Goal: Find contact information: Find contact information

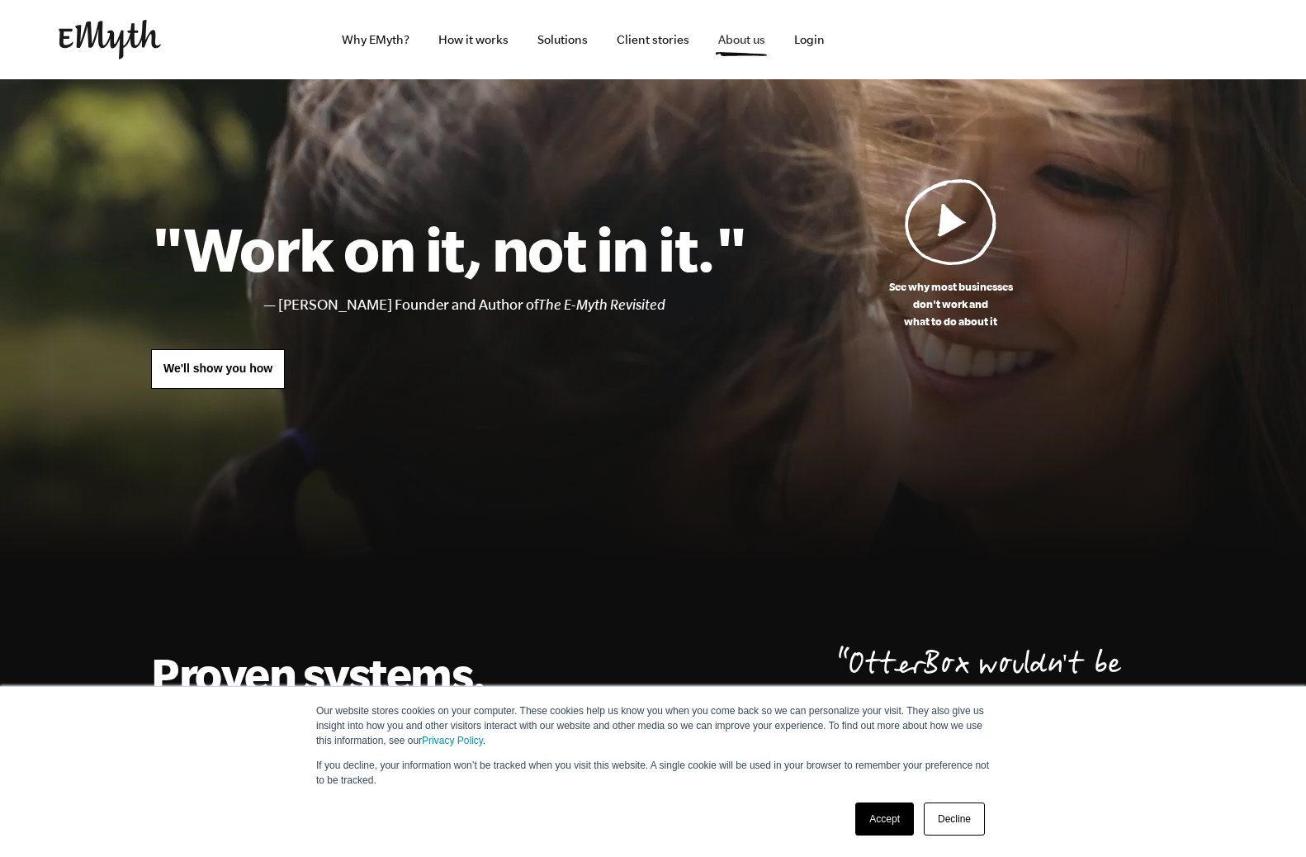
click at [734, 47] on link "About us" at bounding box center [741, 39] width 73 height 79
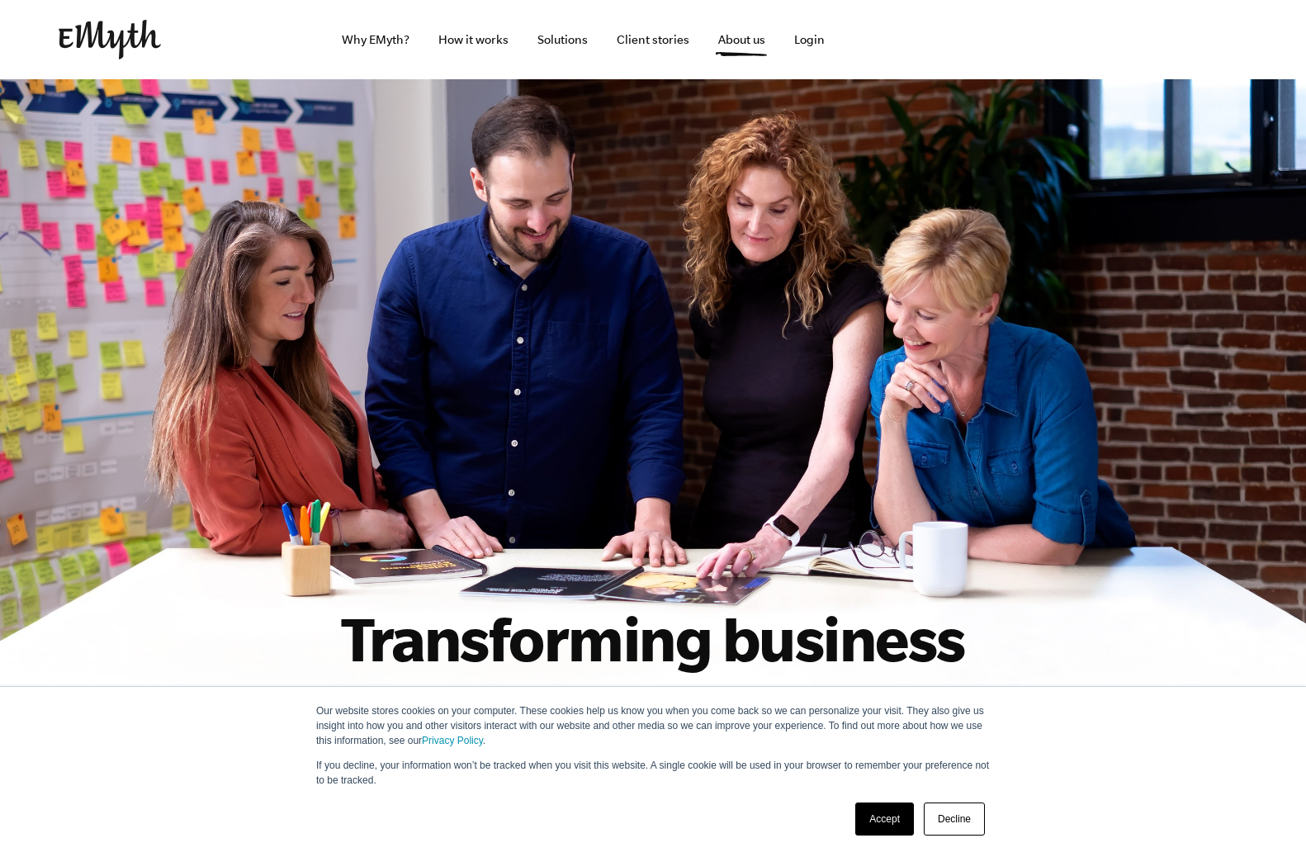
click at [949, 827] on link "Decline" at bounding box center [954, 818] width 61 height 33
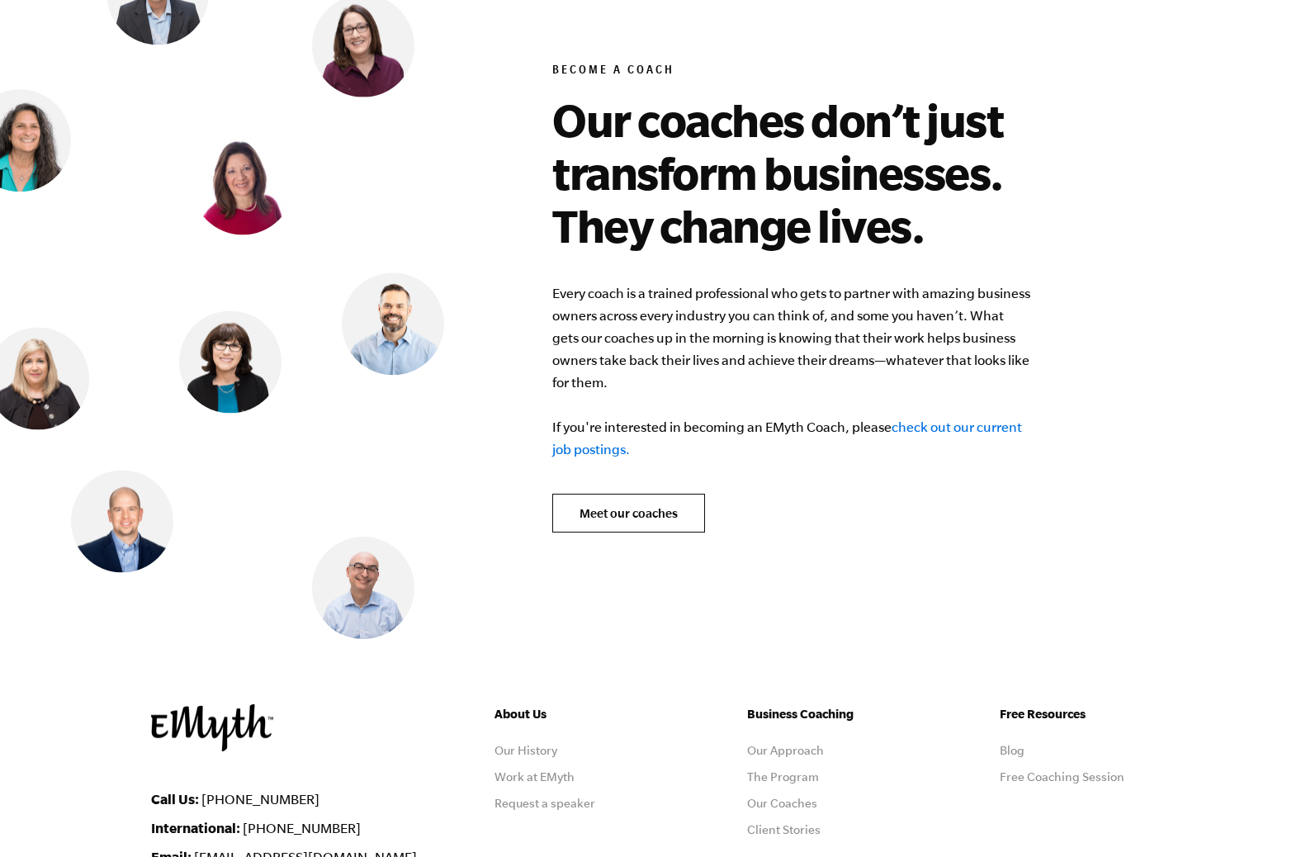
scroll to position [6406, 0]
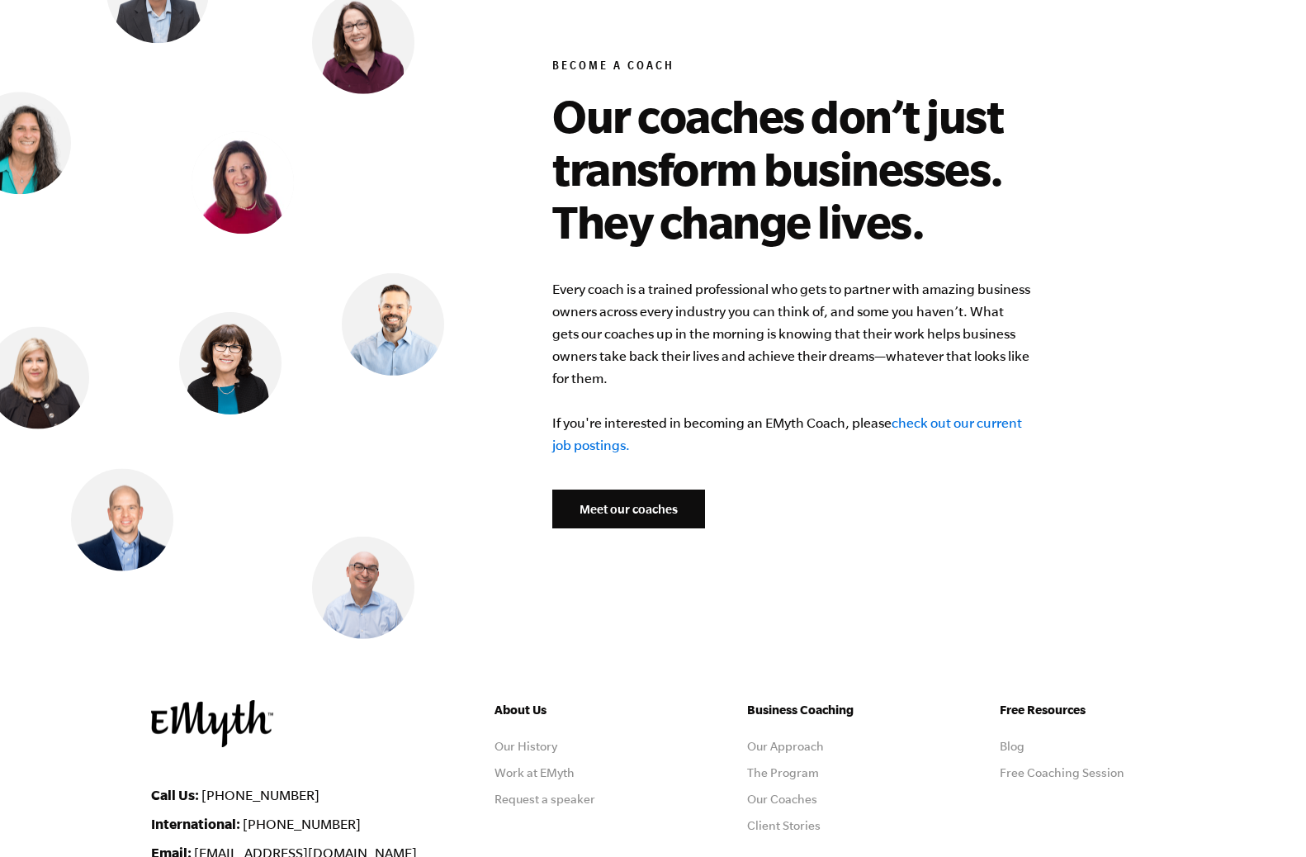
click at [651, 497] on link "Meet our coaches" at bounding box center [628, 510] width 153 height 40
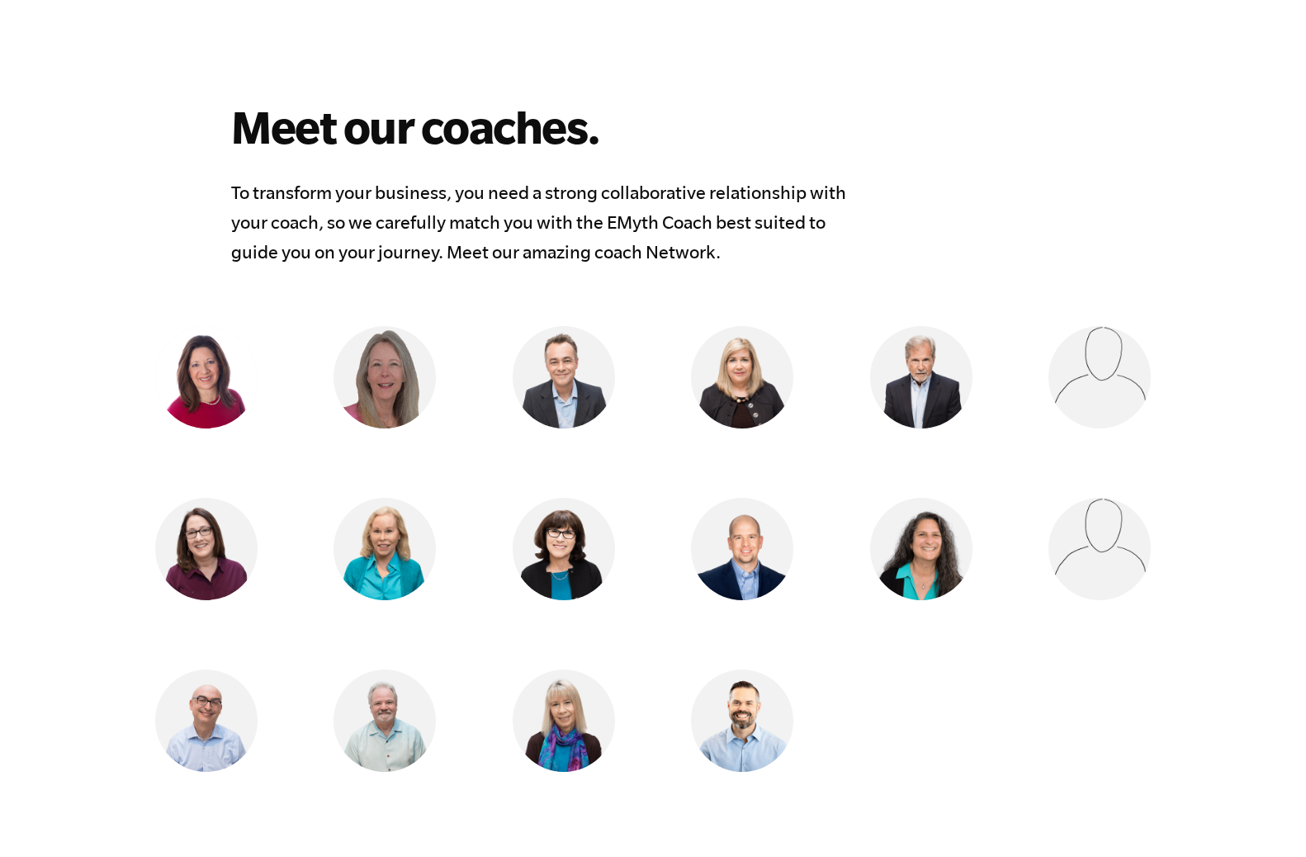
scroll to position [1203, 0]
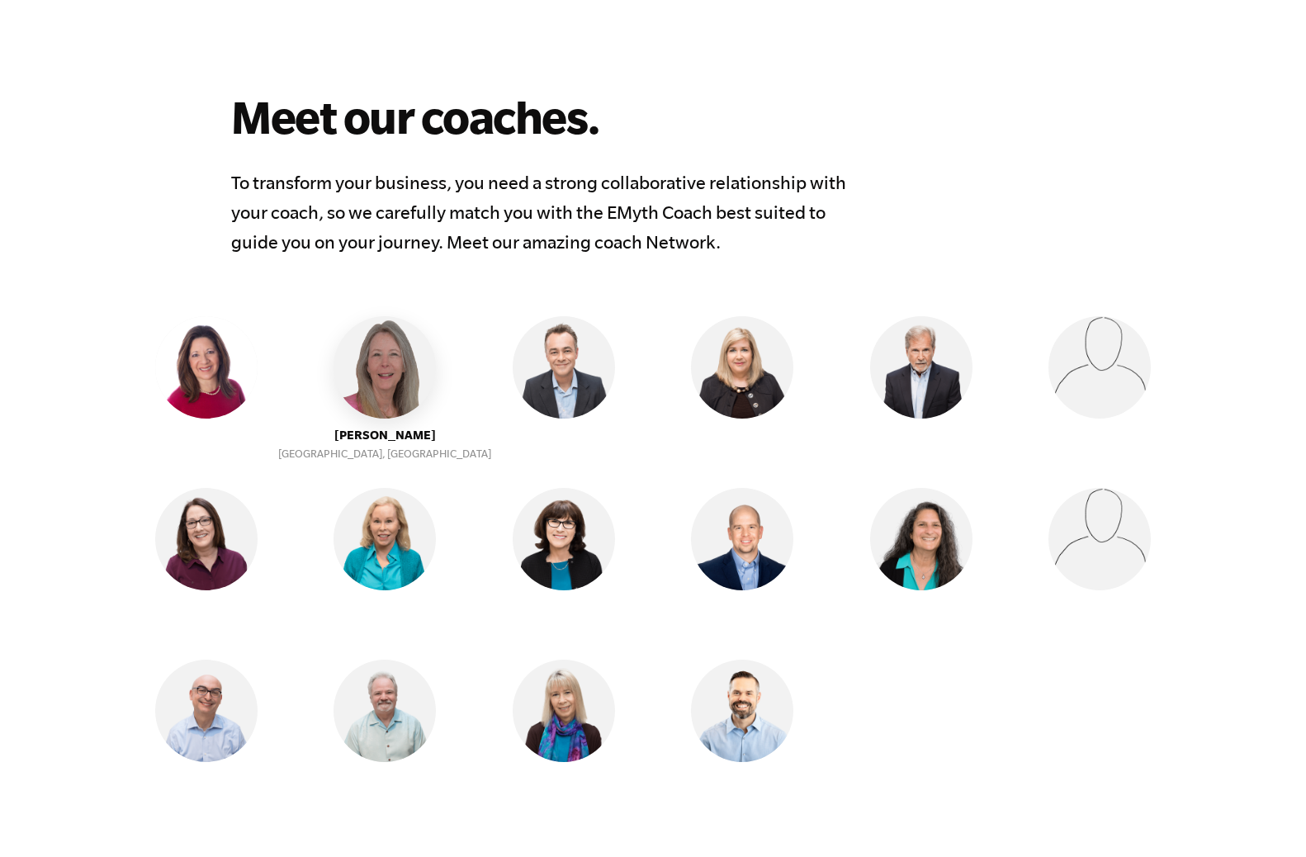
click at [400, 334] on img at bounding box center [385, 367] width 102 height 102
click at [379, 331] on img at bounding box center [385, 367] width 102 height 102
click at [385, 332] on img at bounding box center [385, 367] width 102 height 102
click at [380, 335] on img at bounding box center [385, 367] width 102 height 102
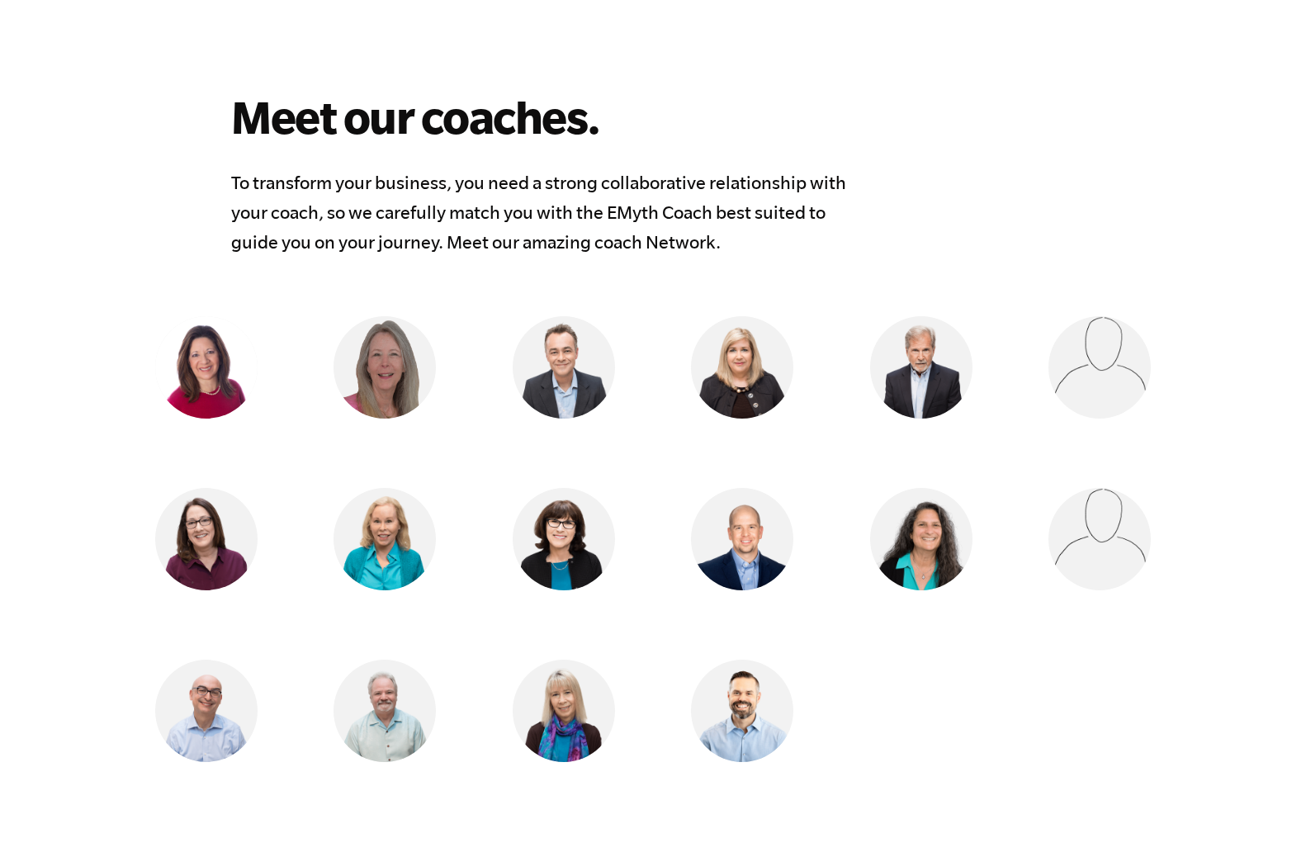
click at [381, 381] on ul "Vicky Gavrias Athens, Greece Kay Robinson Lafayette, CA Nick Lawler Cockermouth…" at bounding box center [653, 573] width 1064 height 515
click at [381, 390] on ul "Vicky Gavrias Athens, Greece Kay Robinson Lafayette, CA Nick Lawler Cockermouth…" at bounding box center [653, 573] width 1064 height 515
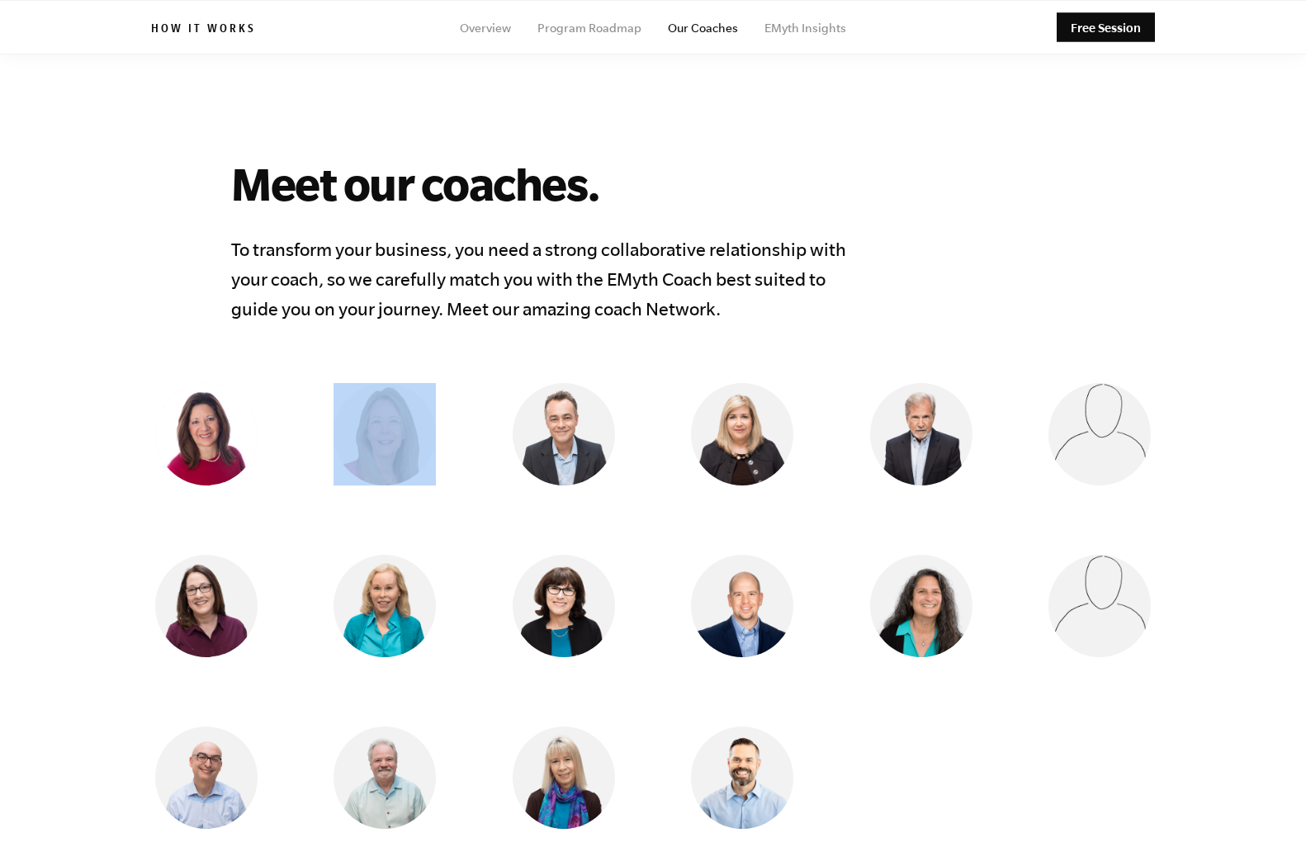
scroll to position [1132, 0]
